Goal: Entertainment & Leisure: Consume media (video, audio)

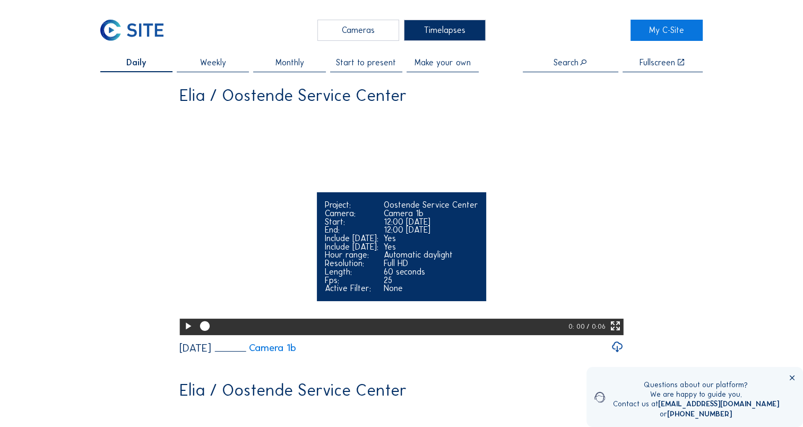
click at [433, 213] on video "Your browser does not support the video tag." at bounding box center [401, 222] width 444 height 222
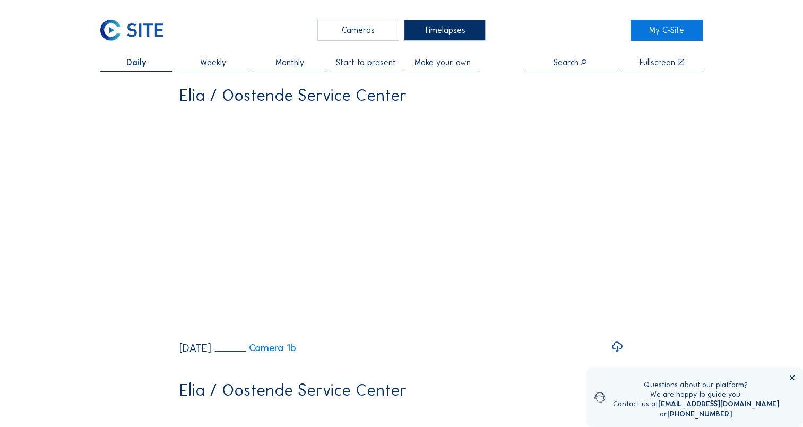
click at [364, 33] on div "Cameras" at bounding box center [358, 30] width 82 height 21
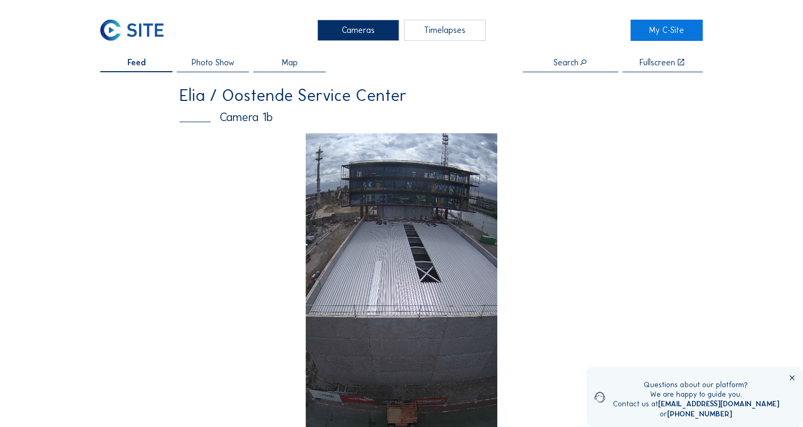
click at [328, 204] on img at bounding box center [402, 303] width 192 height 341
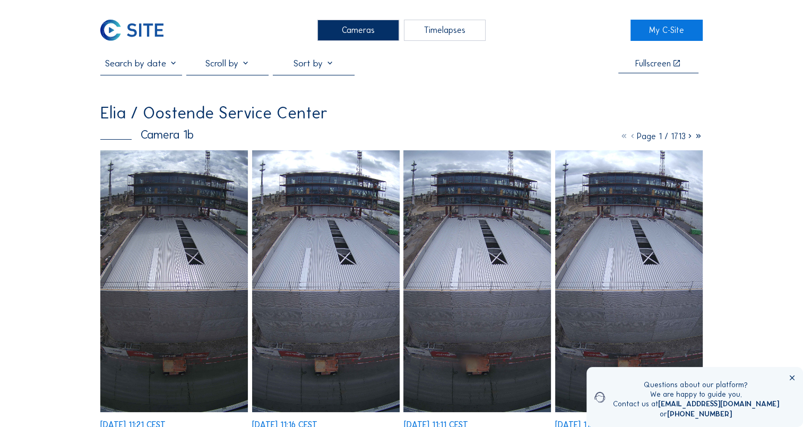
click at [200, 248] on img at bounding box center [174, 281] width 148 height 262
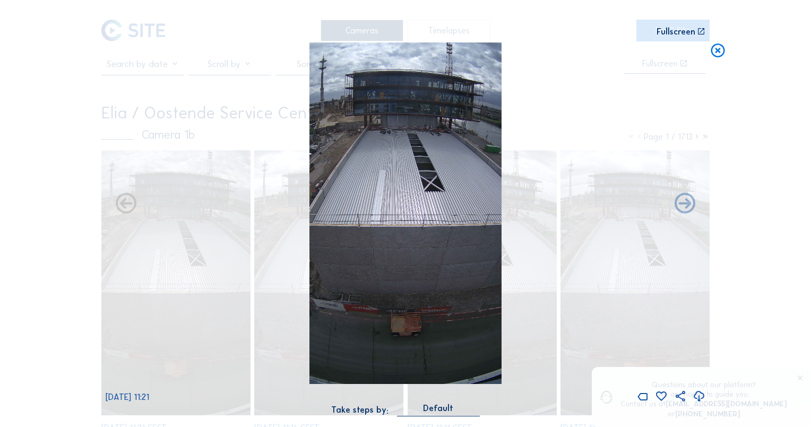
click at [697, 403] on icon at bounding box center [699, 396] width 13 height 15
